Goal: Task Accomplishment & Management: Manage account settings

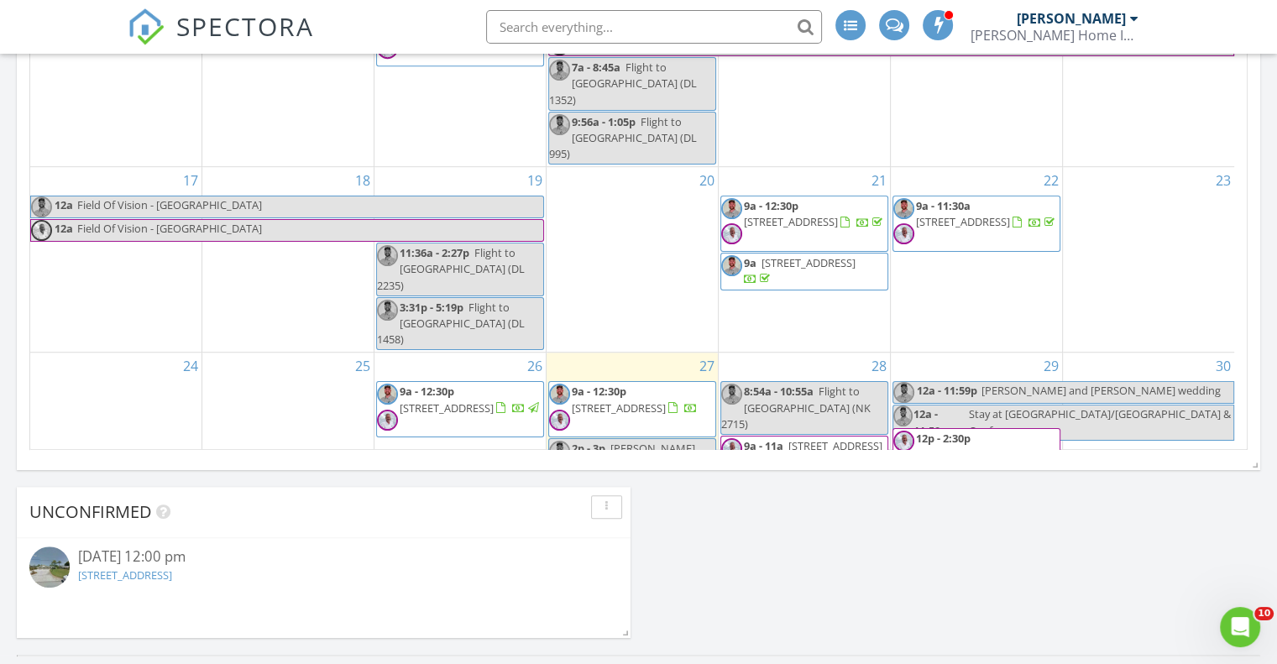
scroll to position [212, 0]
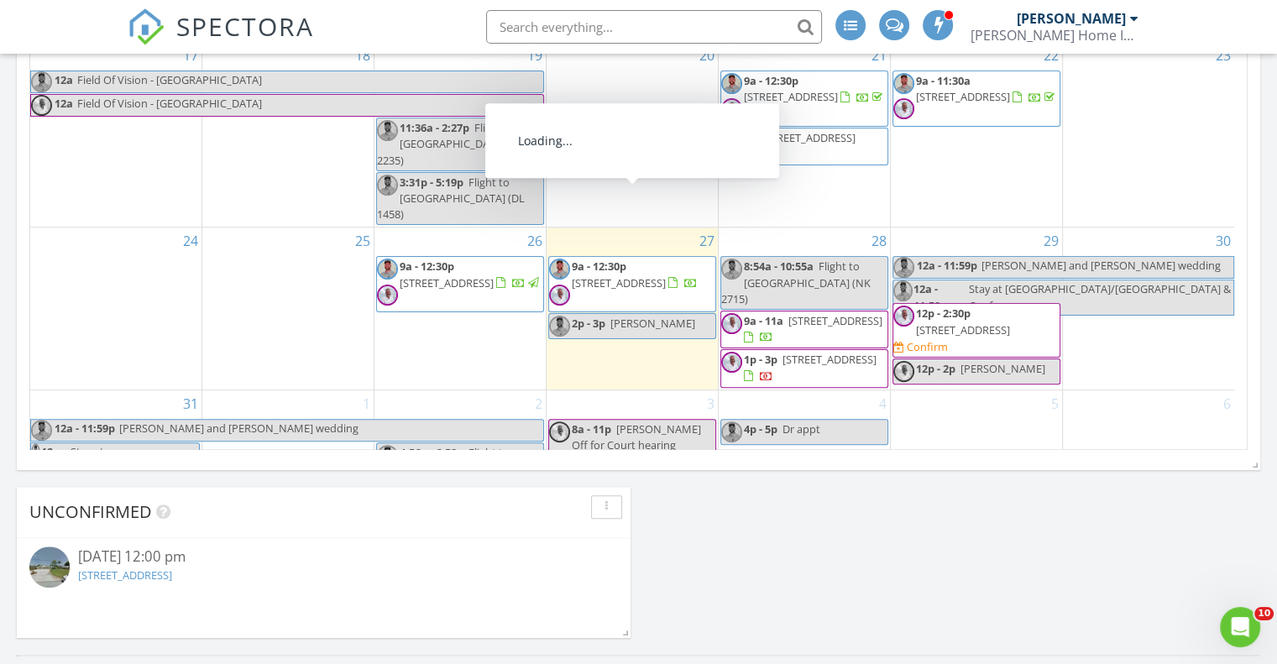
click at [625, 275] on span "20 Riverview Dr, Stuart 34996" at bounding box center [619, 282] width 94 height 15
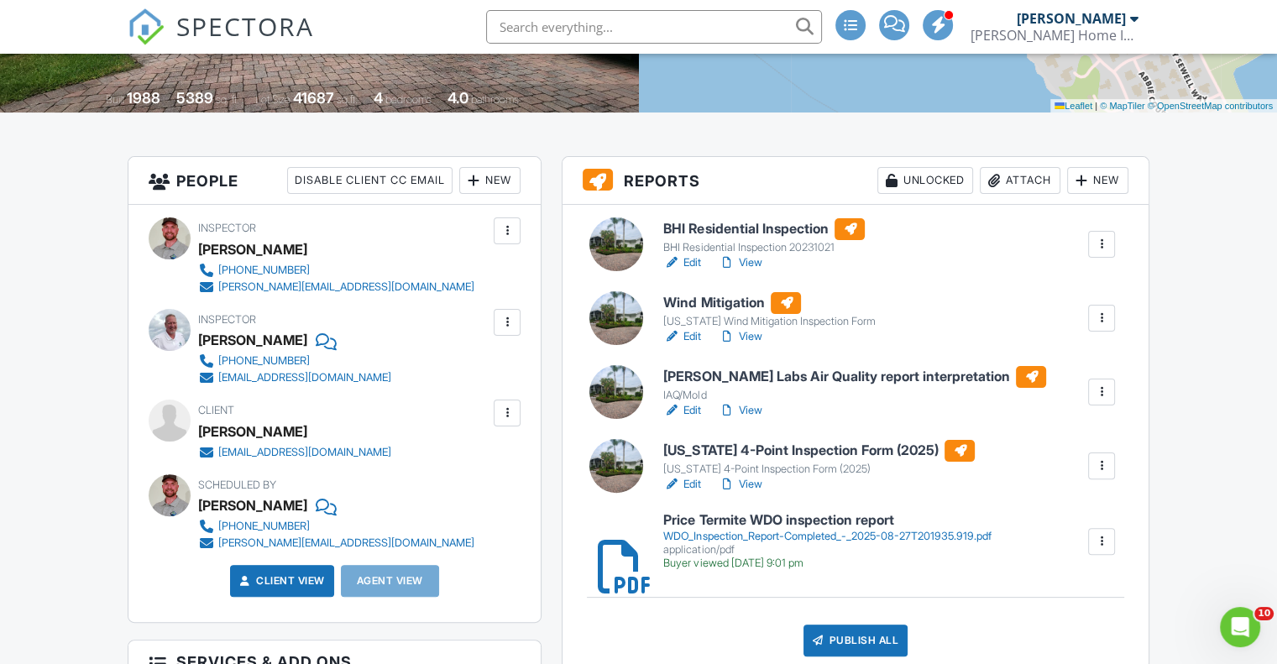
click at [1095, 386] on div at bounding box center [1101, 392] width 17 height 17
click at [1054, 520] on div "Delete" at bounding box center [1051, 523] width 35 height 18
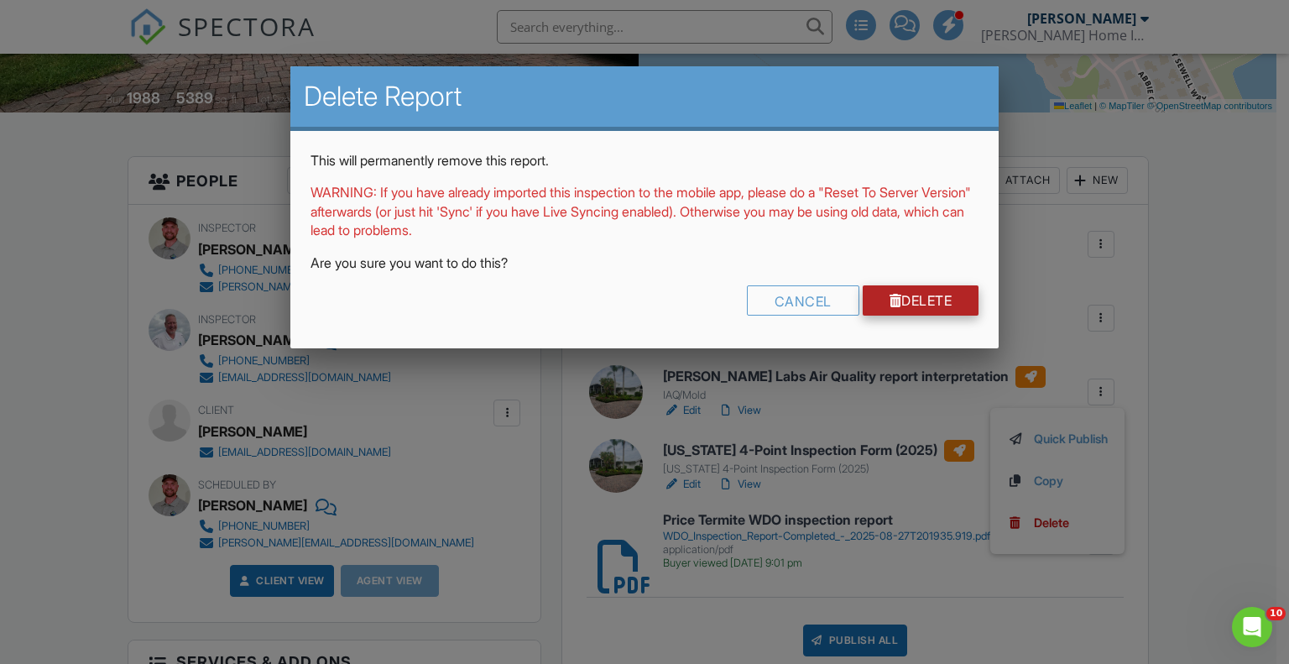
click at [919, 298] on link "Delete" at bounding box center [921, 300] width 117 height 30
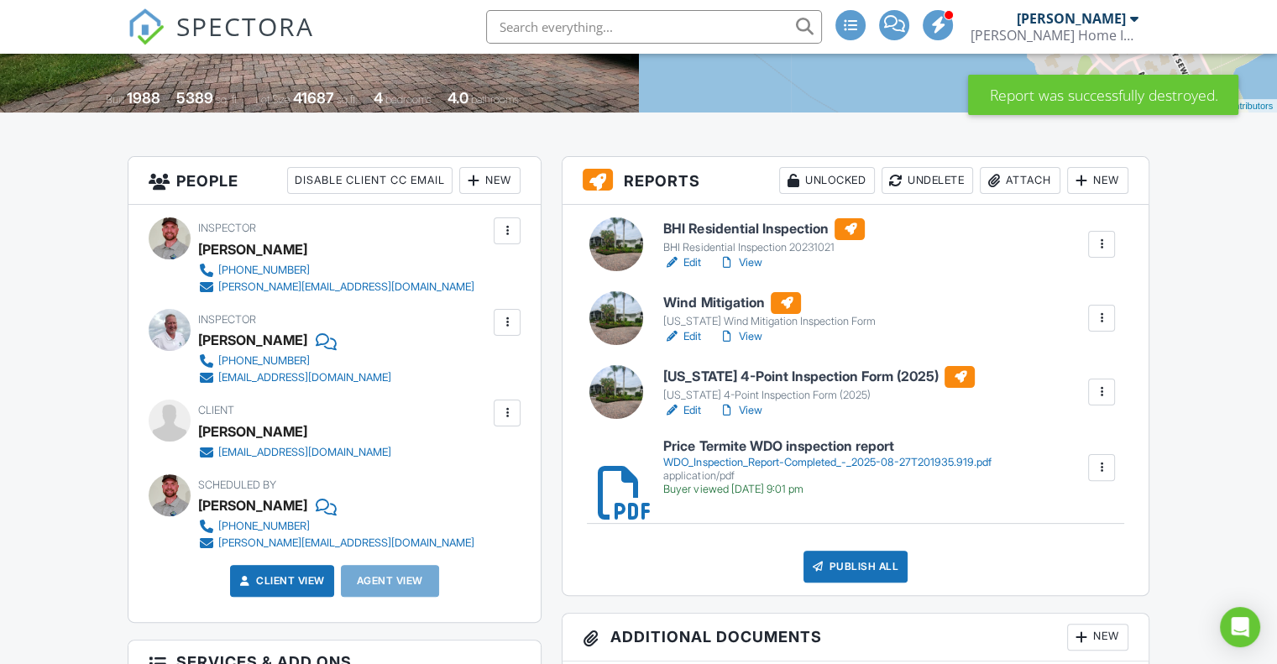
click at [751, 259] on link "View" at bounding box center [740, 262] width 44 height 17
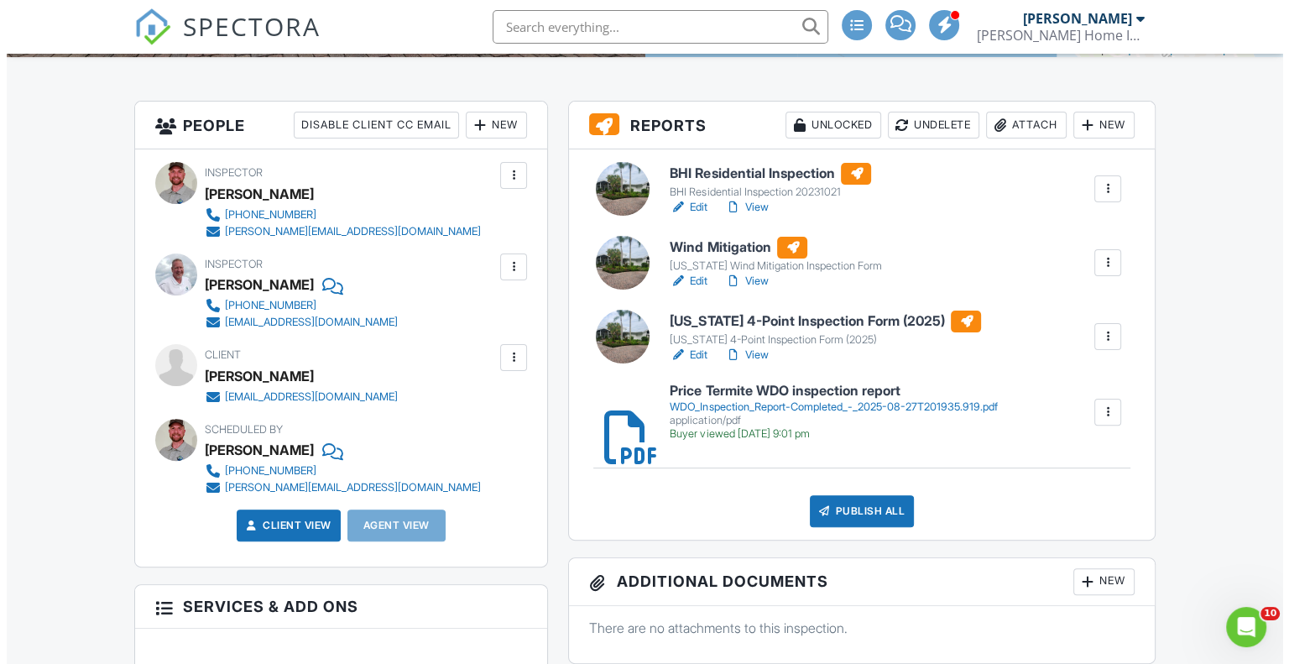
scroll to position [420, 0]
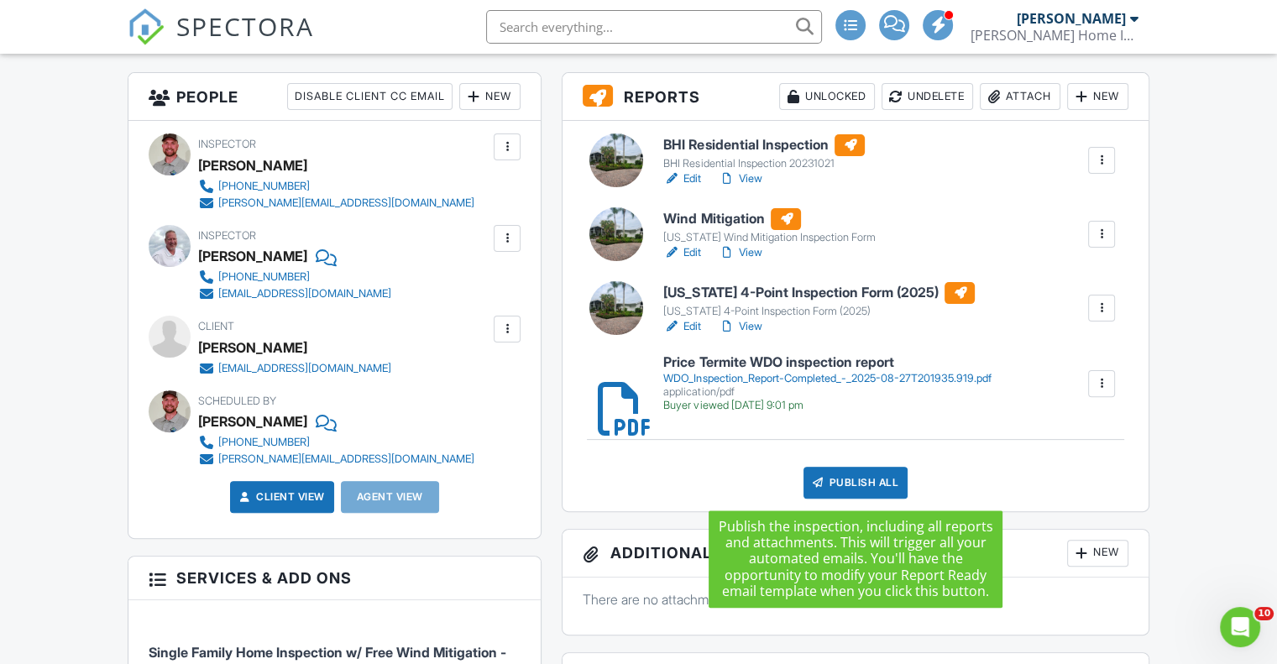
click at [858, 480] on div "Publish All" at bounding box center [855, 483] width 105 height 32
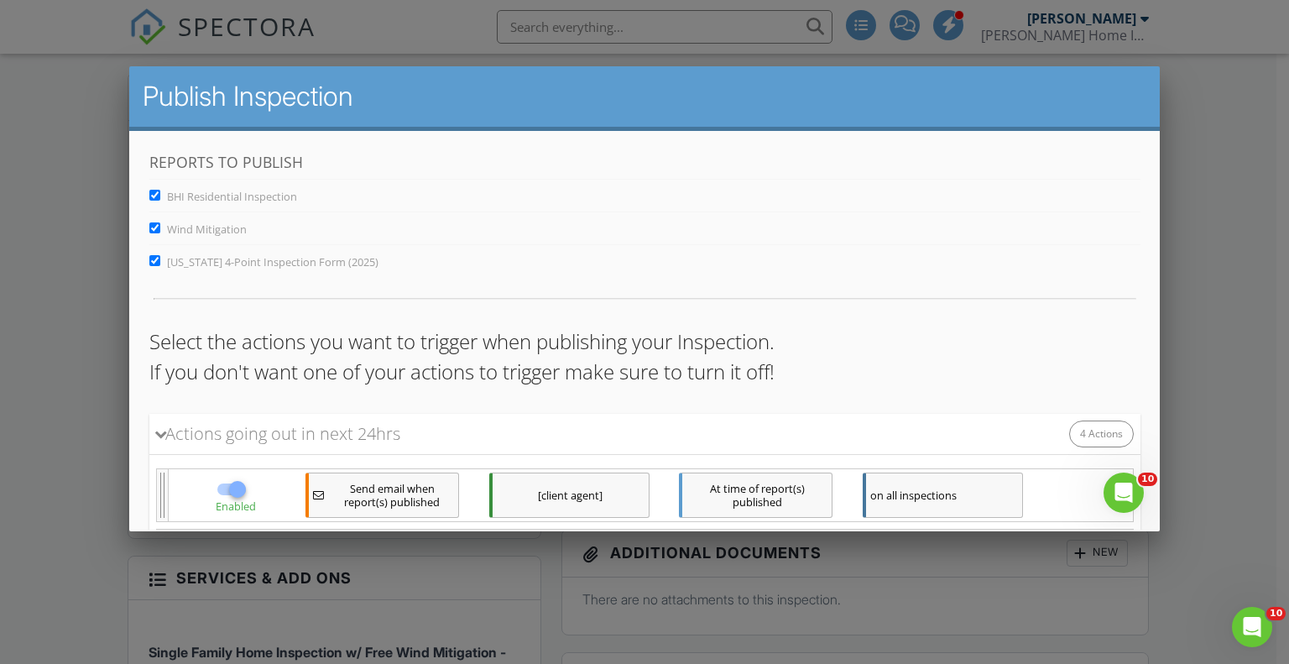
scroll to position [282, 0]
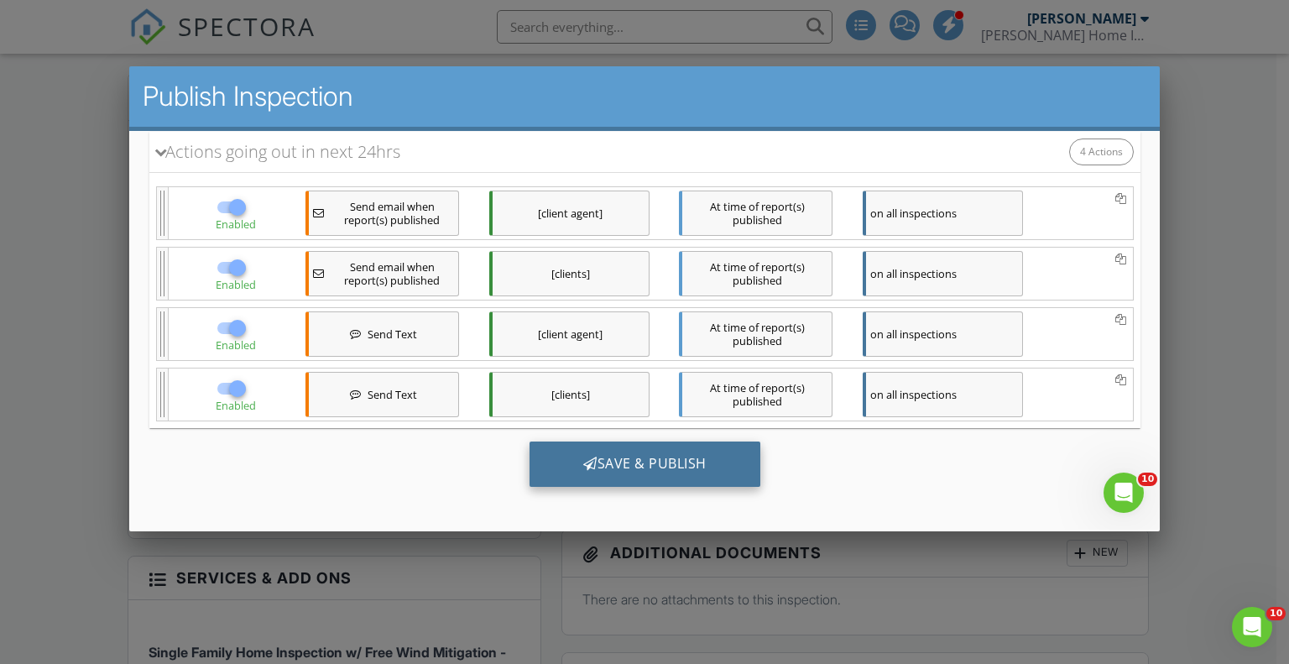
click at [651, 452] on div "Save & Publish" at bounding box center [644, 464] width 231 height 45
